Goal: Use online tool/utility: Utilize a website feature to perform a specific function

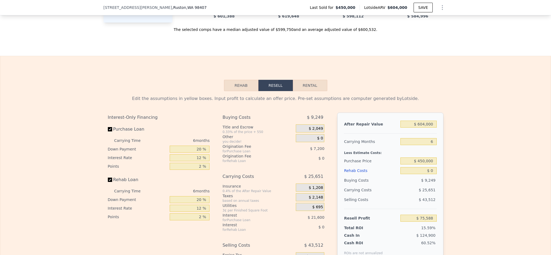
scroll to position [805, 0]
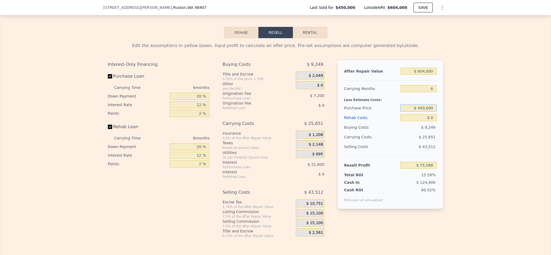
click at [418, 112] on input "$ 450,000" at bounding box center [418, 108] width 36 height 7
type input "$ 800,000"
click at [469, 123] on div "Edit the assumptions in yellow boxes. Input profit to calculate an offer price.…" at bounding box center [275, 138] width 550 height 200
type input "-$ 297,977"
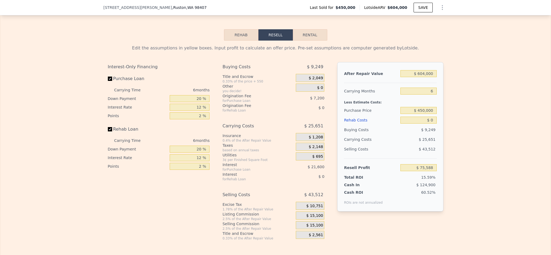
scroll to position [845, 0]
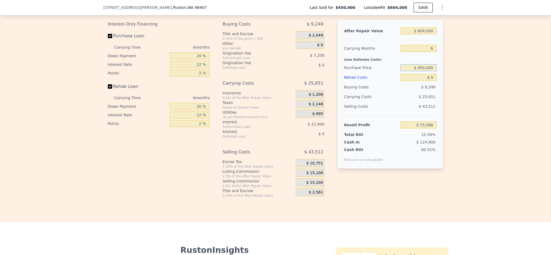
click at [426, 71] on input "$ 450,000" at bounding box center [418, 67] width 36 height 7
type input "$ 800,000"
click at [513, 99] on div "Edit the assumptions in yellow boxes. Input profit to calculate an offer price.…" at bounding box center [275, 98] width 550 height 200
type input "-$ 297,977"
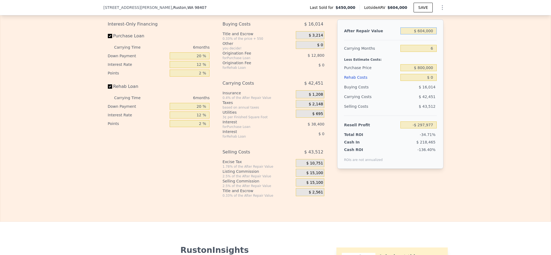
click at [424, 34] on input "$ 604,000" at bounding box center [418, 30] width 36 height 7
type input "$ 80"
type input "-$ 857,732"
type input "$ 80,000"
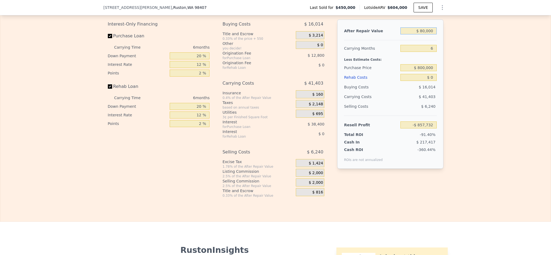
type input "-$ 783,657"
type input "$ 800,000"
type input "-$ 116,311"
type input "$ 800,000"
click at [464, 75] on div "Edit the assumptions in yellow boxes. Input profit to calculate an offer price.…" at bounding box center [275, 98] width 550 height 200
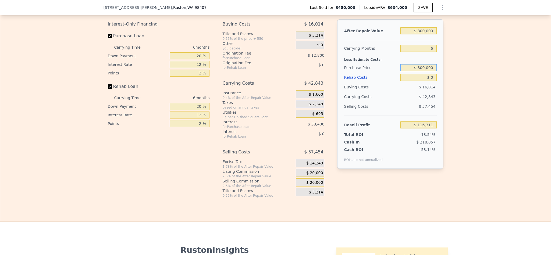
click at [422, 71] on input "$ 800,000" at bounding box center [418, 67] width 36 height 7
type input "$ 600,000"
click at [483, 87] on div "Edit the assumptions in yellow boxes. Input profit to calculate an offer price.…" at bounding box center [275, 98] width 550 height 200
type input "$ 97,155"
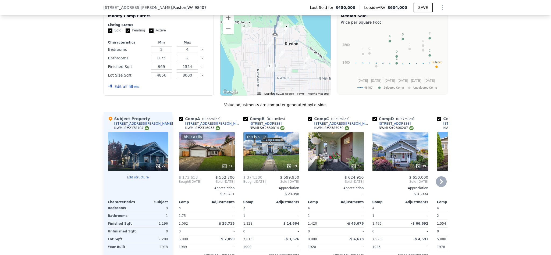
type input "$ 604,000"
type input "$ 75,588"
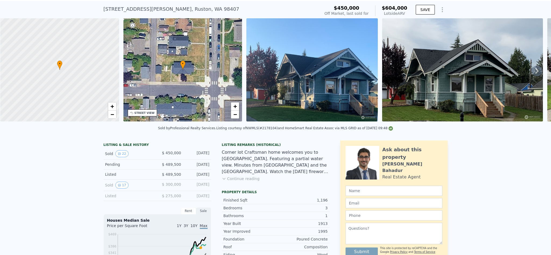
scroll to position [0, 0]
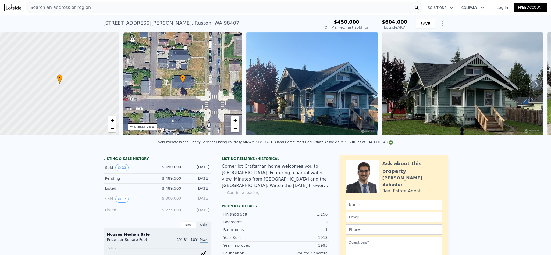
click at [140, 5] on div "Search an address or region" at bounding box center [224, 7] width 397 height 11
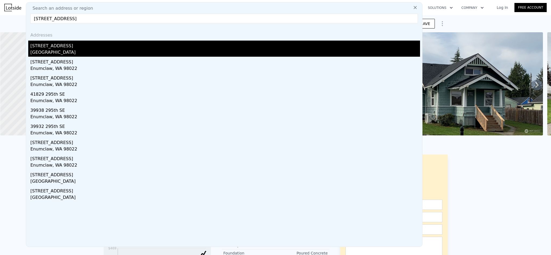
type input "41520 295th Pl SE Enumclaw, WA 98022"
click at [57, 45] on div "41520 295th Pl SE" at bounding box center [225, 45] width 390 height 9
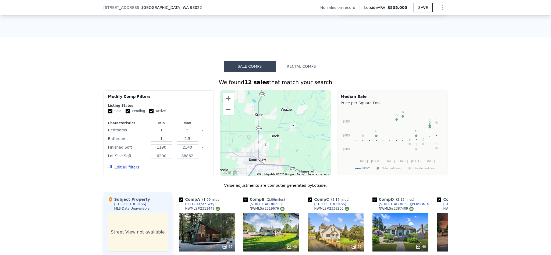
scroll to position [402, 0]
